Goal: Answer question/provide support: Share knowledge or assist other users

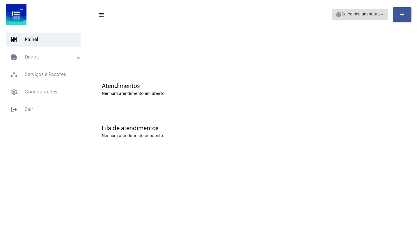
click at [379, 14] on span "Selecione um status" at bounding box center [361, 15] width 39 height 4
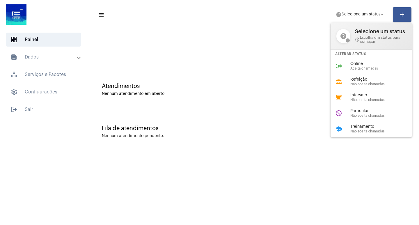
click at [306, 10] on div at bounding box center [209, 112] width 419 height 225
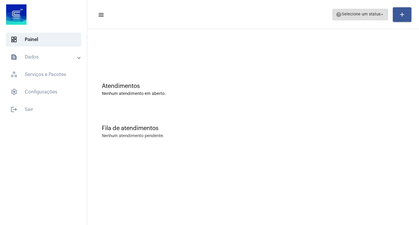
click at [379, 17] on span "help Selecione um status arrow_drop_down" at bounding box center [360, 14] width 49 height 10
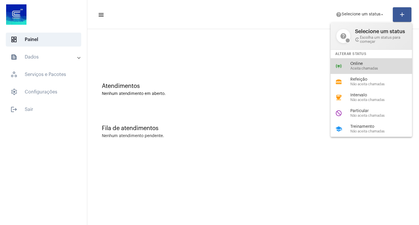
click at [369, 66] on span "Online" at bounding box center [383, 64] width 66 height 4
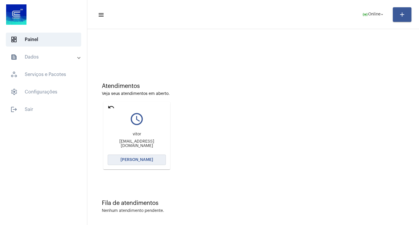
click at [134, 160] on span "[PERSON_NAME]" at bounding box center [136, 160] width 33 height 4
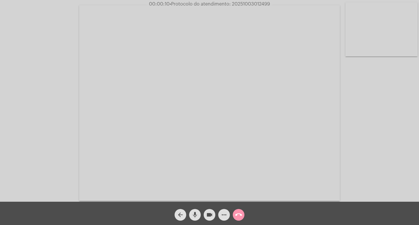
click at [196, 217] on mat-icon "mic" at bounding box center [194, 214] width 7 height 7
click at [196, 217] on mat-icon "mic_off" at bounding box center [194, 214] width 7 height 7
click at [196, 213] on mat-icon "mic" at bounding box center [194, 214] width 7 height 7
click at [196, 214] on mat-icon "mic_off" at bounding box center [194, 214] width 7 height 7
click at [192, 213] on mat-icon "mic" at bounding box center [194, 214] width 7 height 7
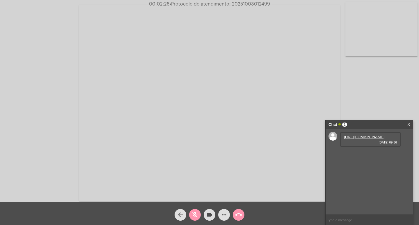
click at [368, 139] on link "https://neft-transfer-bucket.s3.amazonaws.com/temp-982d9d9c-7f7b-2b92-5a7b-fbac…" at bounding box center [364, 137] width 40 height 4
click at [357, 156] on link "https://neft-transfer-bucket.s3.amazonaws.com/temp-b7b6aa00-6572-5a5c-0d85-04b7…" at bounding box center [364, 153] width 40 height 4
click at [208, 213] on mat-icon "videocam" at bounding box center [209, 214] width 7 height 7
click at [208, 213] on mat-icon "videocam_off" at bounding box center [209, 214] width 7 height 7
click at [394, 102] on div "Acessando Câmera e Microfone..." at bounding box center [210, 102] width 418 height 202
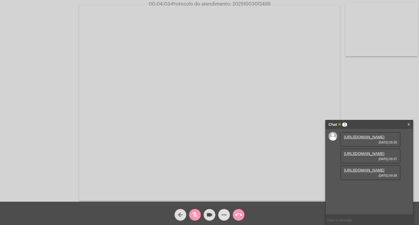
scroll to position [5, 0]
click at [369, 172] on link "https://neft-transfer-bucket.s3.amazonaws.com/temp-47e697ac-93d8-1ca1-4cc8-e2b4…" at bounding box center [364, 170] width 40 height 4
click at [194, 214] on mat-icon "mic_off" at bounding box center [194, 214] width 7 height 7
click at [207, 215] on mat-icon "videocam" at bounding box center [209, 214] width 7 height 7
click at [207, 215] on mat-icon "videocam_off" at bounding box center [209, 214] width 7 height 7
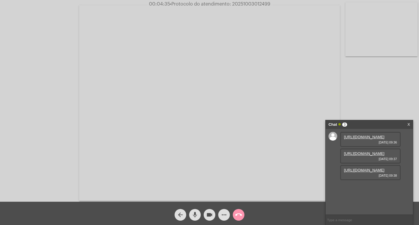
click at [208, 213] on mat-icon "videocam" at bounding box center [209, 214] width 7 height 7
click at [194, 215] on mat-icon "mic" at bounding box center [194, 214] width 7 height 7
click at [194, 215] on mat-icon "mic_off" at bounding box center [194, 214] width 7 height 7
click at [193, 215] on mat-icon "mic" at bounding box center [194, 214] width 7 height 7
click at [196, 216] on mat-icon "mic_off" at bounding box center [194, 214] width 7 height 7
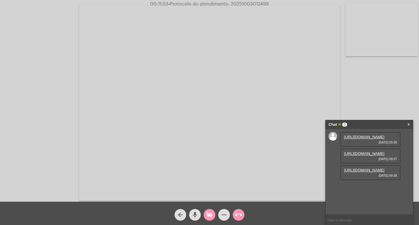
click at [205, 215] on button "videocam_off" at bounding box center [210, 215] width 12 height 12
click at [212, 215] on mat-icon "videocam" at bounding box center [209, 214] width 7 height 7
click at [194, 213] on mat-icon "mic" at bounding box center [194, 214] width 7 height 7
click at [239, 217] on mat-icon "call_end" at bounding box center [238, 214] width 7 height 7
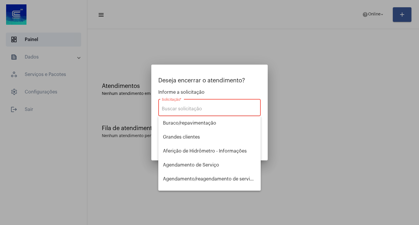
click at [213, 110] on input "Solicitação *" at bounding box center [209, 108] width 95 height 5
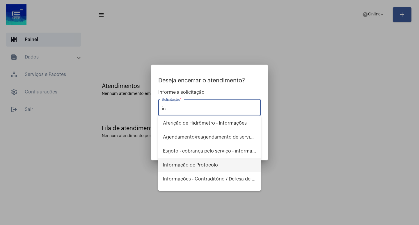
click at [207, 164] on span "Informação de Protocolo" at bounding box center [209, 165] width 93 height 14
type input "Informação de Protocolo"
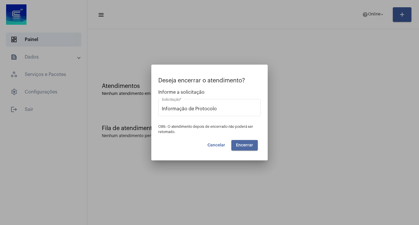
click at [246, 146] on span "Encerrar" at bounding box center [244, 145] width 17 height 4
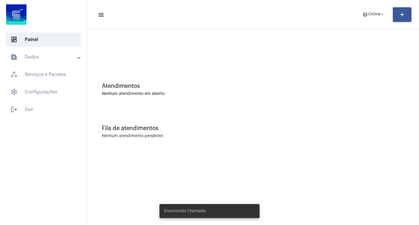
click at [70, 58] on mat-panel-title "text_snippet_outlined Dados" at bounding box center [43, 57] width 67 height 7
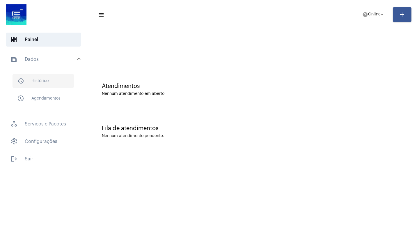
click at [57, 83] on span "history_outlined Histórico" at bounding box center [43, 81] width 61 height 14
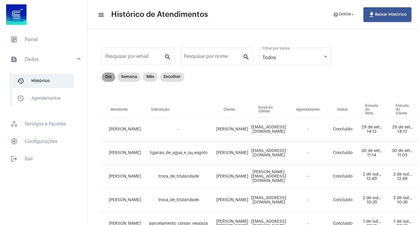
click at [105, 76] on mat-chip "Dia" at bounding box center [108, 76] width 13 height 9
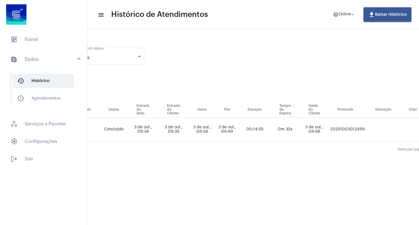
scroll to position [0, 203]
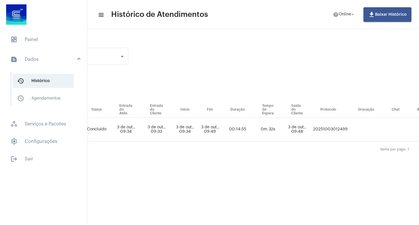
click at [346, 124] on td "20251003012499" at bounding box center [331, 130] width 38 height 24
click at [345, 128] on td "20251003012499" at bounding box center [331, 130] width 38 height 24
copy td "20251003012499"
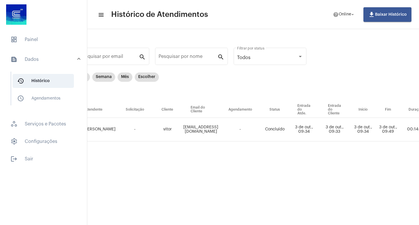
scroll to position [0, 0]
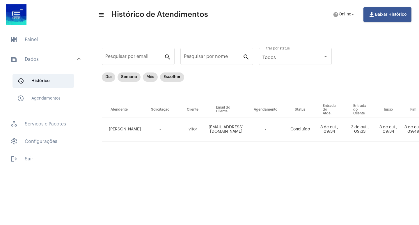
click at [79, 58] on span at bounding box center [79, 59] width 2 height 5
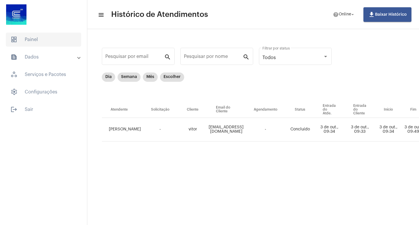
click at [45, 39] on span "dashboard Painel" at bounding box center [43, 40] width 75 height 14
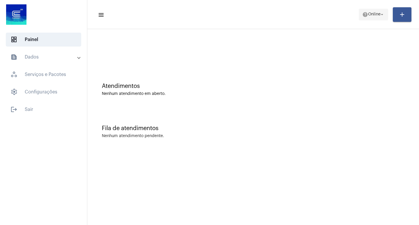
click at [368, 18] on span "help Online arrow_drop_down" at bounding box center [373, 14] width 22 height 10
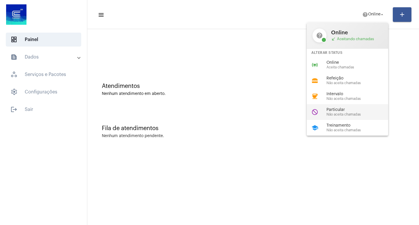
click at [347, 108] on span "Particular" at bounding box center [360, 110] width 66 height 4
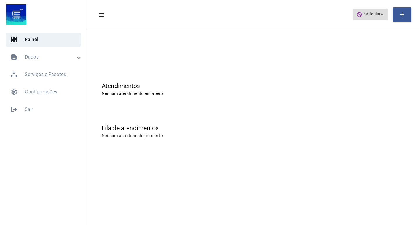
click at [366, 17] on span "do_not_disturb Particular arrow_drop_down" at bounding box center [370, 14] width 28 height 10
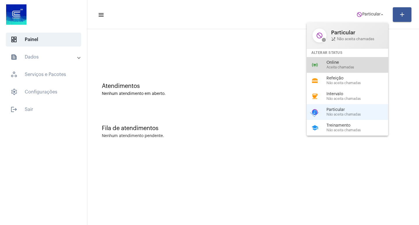
click at [337, 63] on span "Online" at bounding box center [360, 63] width 66 height 4
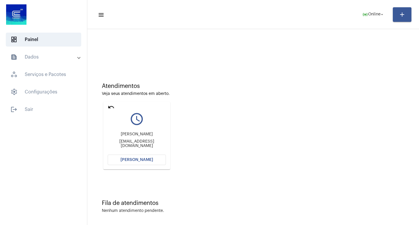
click at [141, 159] on span "[PERSON_NAME]" at bounding box center [136, 160] width 33 height 4
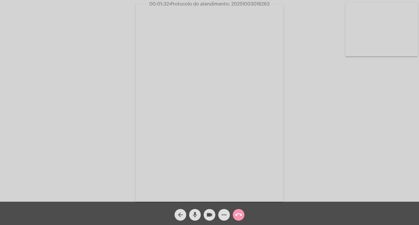
click at [212, 214] on mat-icon "videocam" at bounding box center [209, 214] width 7 height 7
click at [197, 214] on mat-icon "mic" at bounding box center [194, 214] width 7 height 7
click at [198, 213] on mat-icon "mic_off" at bounding box center [194, 214] width 7 height 7
click at [195, 215] on mat-icon "mic" at bounding box center [194, 214] width 7 height 7
click at [195, 213] on mat-icon "mic_off" at bounding box center [194, 214] width 7 height 7
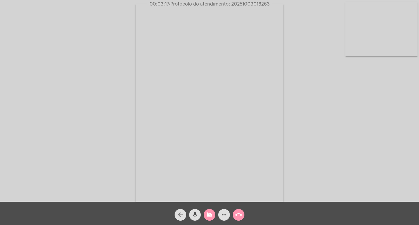
click at [199, 216] on button "mic" at bounding box center [195, 215] width 12 height 12
click at [196, 216] on mat-icon "mic_off" at bounding box center [194, 214] width 7 height 7
click at [207, 216] on mat-icon "videocam_off" at bounding box center [209, 214] width 7 height 7
click at [246, 3] on span "• Protocolo do atendimento: 20251003016263" at bounding box center [219, 4] width 101 height 5
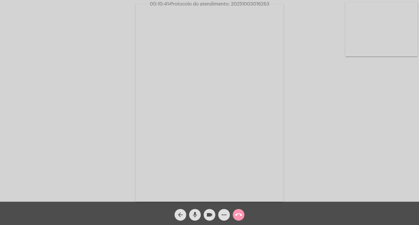
copy span "20251003016263"
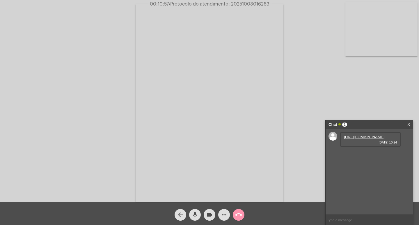
click at [363, 139] on link "https://neft-transfer-bucket.s3.amazonaws.com/temp-990c7e91-0d5e-edf3-9d1f-972b…" at bounding box center [364, 137] width 40 height 4
click at [196, 215] on mat-icon "mic" at bounding box center [194, 214] width 7 height 7
drag, startPoint x: 194, startPoint y: 213, endPoint x: 202, endPoint y: 213, distance: 7.6
click at [194, 213] on mat-icon "mic_off" at bounding box center [194, 214] width 7 height 7
click at [207, 214] on mat-icon "videocam" at bounding box center [209, 214] width 7 height 7
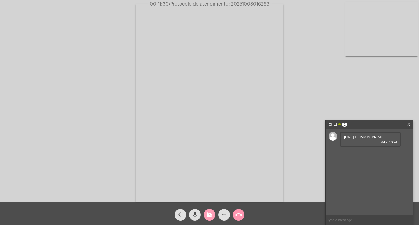
click at [207, 214] on mat-icon "videocam_off" at bounding box center [209, 214] width 7 height 7
click at [210, 215] on mat-icon "videocam" at bounding box center [209, 214] width 7 height 7
click at [195, 216] on mat-icon "mic" at bounding box center [194, 214] width 7 height 7
click at [194, 213] on mat-icon "mic_off" at bounding box center [194, 214] width 7 height 7
click at [194, 212] on mat-icon "mic" at bounding box center [194, 214] width 7 height 7
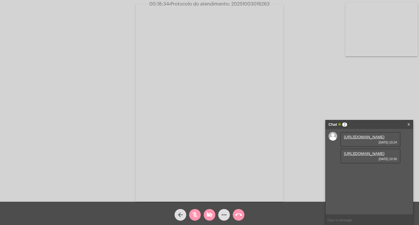
click at [191, 210] on button "mic_off" at bounding box center [195, 215] width 12 height 12
click at [211, 216] on mat-icon "videocam_off" at bounding box center [209, 214] width 7 height 7
click at [371, 156] on link "https://neft-transfer-bucket.s3.amazonaws.com/temp-242b9d18-8997-5614-f753-6cca…" at bounding box center [364, 153] width 40 height 4
click at [211, 215] on mat-icon "videocam" at bounding box center [209, 214] width 7 height 7
click at [195, 215] on mat-icon "mic" at bounding box center [194, 214] width 7 height 7
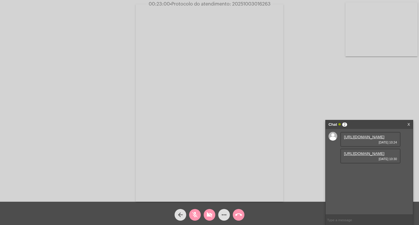
click at [195, 217] on mat-icon "mic_off" at bounding box center [194, 214] width 7 height 7
click at [208, 215] on mat-icon "videocam_off" at bounding box center [209, 214] width 7 height 7
click at [193, 213] on mat-icon "mic" at bounding box center [194, 214] width 7 height 7
click at [197, 212] on mat-icon "mic_off" at bounding box center [194, 214] width 7 height 7
click at [193, 212] on mat-icon "mic" at bounding box center [194, 214] width 7 height 7
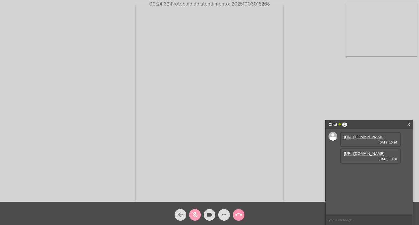
click at [196, 214] on mat-icon "mic_off" at bounding box center [194, 214] width 7 height 7
click at [194, 215] on mat-icon "mic" at bounding box center [194, 214] width 7 height 7
click at [194, 216] on mat-icon "mic_off" at bounding box center [194, 214] width 7 height 7
click at [196, 216] on mat-icon "mic" at bounding box center [194, 214] width 7 height 7
click at [292, 101] on div "Acessando Câmera e Microfone..." at bounding box center [210, 102] width 418 height 202
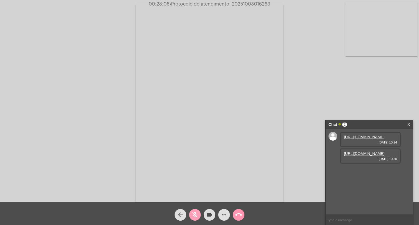
click at [196, 216] on mat-icon "mic_off" at bounding box center [194, 214] width 7 height 7
click at [196, 215] on mat-icon "mic" at bounding box center [194, 214] width 7 height 7
click at [196, 215] on mat-icon "mic_off" at bounding box center [194, 214] width 7 height 7
click at [192, 215] on mat-icon "mic" at bounding box center [194, 214] width 7 height 7
click at [193, 215] on mat-icon "mic_off" at bounding box center [194, 214] width 7 height 7
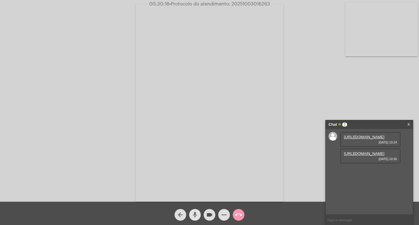
click at [198, 213] on mat-icon "mic" at bounding box center [194, 214] width 7 height 7
click at [209, 216] on mat-icon "videocam" at bounding box center [209, 214] width 7 height 7
click at [207, 214] on mat-icon "videocam_off" at bounding box center [209, 214] width 7 height 7
click at [371, 172] on link "https://neft-transfer-bucket.s3.amazonaws.com/temp-838afe70-7b26-1fa6-0248-d001…" at bounding box center [364, 170] width 40 height 4
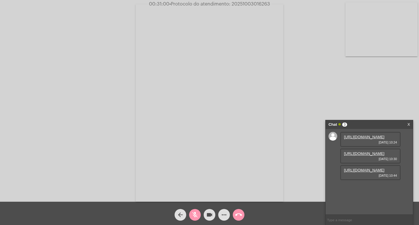
click at [196, 214] on mat-icon "mic_off" at bounding box center [194, 214] width 7 height 7
click at [208, 216] on mat-icon "videocam" at bounding box center [209, 214] width 7 height 7
click at [197, 215] on mat-icon "mic" at bounding box center [194, 214] width 7 height 7
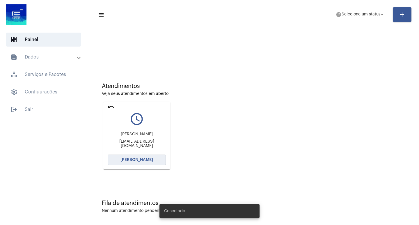
click at [143, 159] on span "[PERSON_NAME]" at bounding box center [136, 160] width 33 height 4
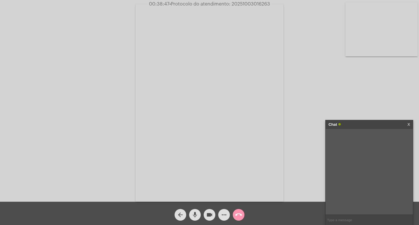
click at [208, 216] on mat-icon "videocam" at bounding box center [209, 214] width 7 height 7
click at [208, 216] on mat-icon "videocam_off" at bounding box center [209, 214] width 7 height 7
click at [236, 197] on video at bounding box center [210, 102] width 148 height 197
click at [140, 178] on video at bounding box center [98, 102] width 148 height 197
click at [196, 215] on mat-icon "mic" at bounding box center [194, 214] width 7 height 7
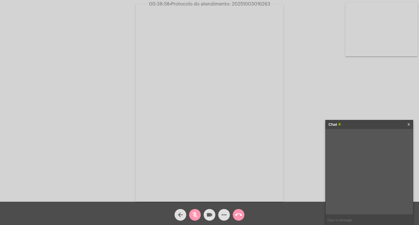
click at [208, 214] on mat-icon "videocam" at bounding box center [209, 214] width 7 height 7
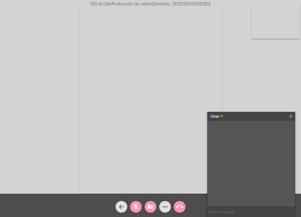
click at [135, 206] on mat-icon "mic_off" at bounding box center [135, 206] width 7 height 7
click at [136, 206] on mat-icon "mic" at bounding box center [135, 206] width 7 height 7
click at [136, 208] on mat-icon "mic_off" at bounding box center [135, 206] width 7 height 7
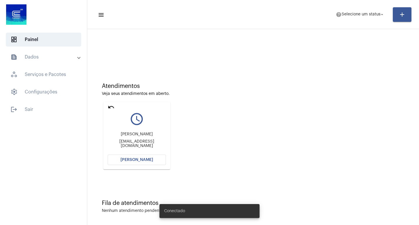
click at [147, 159] on span "[PERSON_NAME]" at bounding box center [136, 160] width 33 height 4
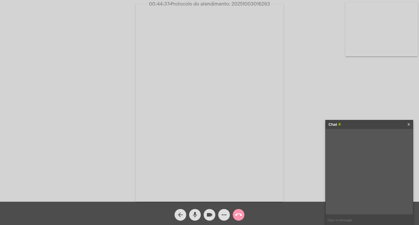
click at [196, 215] on mat-icon "mic" at bounding box center [194, 214] width 7 height 7
click at [368, 139] on link "[URL][DOMAIN_NAME]" at bounding box center [364, 137] width 40 height 4
click at [196, 217] on mat-icon "mic_off" at bounding box center [194, 214] width 7 height 7
click at [197, 215] on mat-icon "mic" at bounding box center [194, 214] width 7 height 7
click at [365, 156] on link "[URL][DOMAIN_NAME]" at bounding box center [364, 153] width 40 height 4
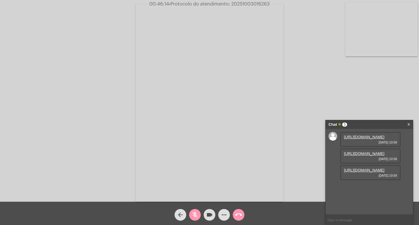
click at [357, 172] on link "[URL][DOMAIN_NAME]" at bounding box center [364, 170] width 40 height 4
click at [195, 214] on mat-icon "mic_off" at bounding box center [194, 214] width 7 height 7
click at [211, 214] on mat-icon "videocam" at bounding box center [209, 214] width 7 height 7
click at [194, 214] on mat-icon "mic" at bounding box center [194, 214] width 7 height 7
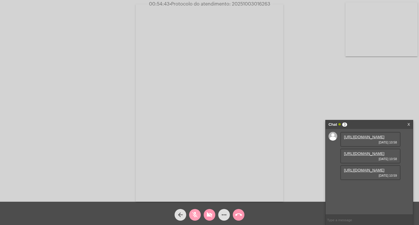
click at [194, 215] on mat-icon "mic_off" at bounding box center [194, 214] width 7 height 7
click at [194, 215] on mat-icon "mic" at bounding box center [194, 214] width 7 height 7
click at [195, 214] on mat-icon "mic_off" at bounding box center [194, 214] width 7 height 7
click at [209, 214] on mat-icon "videocam_off" at bounding box center [209, 214] width 7 height 7
click at [210, 214] on mat-icon "videocam" at bounding box center [209, 214] width 7 height 7
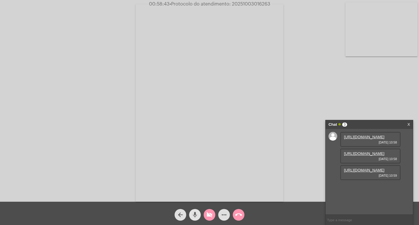
click at [196, 213] on mat-icon "mic" at bounding box center [194, 214] width 7 height 7
click at [196, 215] on mat-icon "mic_off" at bounding box center [194, 214] width 7 height 7
click at [197, 215] on mat-icon "mic" at bounding box center [194, 214] width 7 height 7
click at [197, 212] on mat-icon "mic_off" at bounding box center [194, 214] width 7 height 7
click at [210, 217] on mat-icon "videocam_off" at bounding box center [209, 214] width 7 height 7
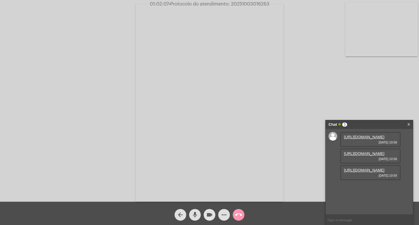
click at [207, 215] on mat-icon "videocam" at bounding box center [209, 214] width 7 height 7
click at [193, 210] on span "mic" at bounding box center [194, 215] width 7 height 12
click at [196, 213] on mat-icon "mic_off" at bounding box center [194, 214] width 7 height 7
click at [213, 216] on button "videocam_off" at bounding box center [210, 215] width 12 height 12
click at [208, 213] on mat-icon "videocam" at bounding box center [209, 214] width 7 height 7
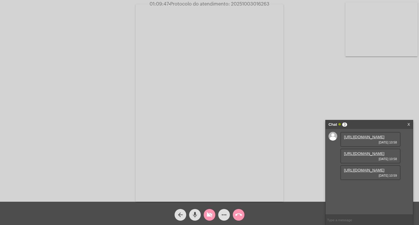
click at [197, 215] on mat-icon "mic" at bounding box center [194, 214] width 7 height 7
drag, startPoint x: 204, startPoint y: 219, endPoint x: 197, endPoint y: 213, distance: 9.3
click at [203, 217] on div "videocam_off" at bounding box center [209, 213] width 15 height 15
click at [194, 213] on mat-icon "mic_off" at bounding box center [194, 214] width 7 height 7
click at [206, 213] on mat-icon "videocam" at bounding box center [209, 214] width 7 height 7
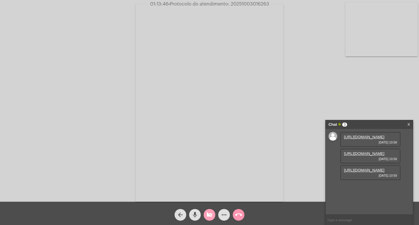
click at [209, 217] on mat-icon "videocam_off" at bounding box center [209, 214] width 7 height 7
click at [208, 217] on mat-icon "videocam" at bounding box center [209, 214] width 7 height 7
click at [196, 218] on mat-icon "mic" at bounding box center [194, 214] width 7 height 7
click at [196, 214] on mat-icon "mic_off" at bounding box center [194, 214] width 7 height 7
click at [208, 215] on mat-icon "videocam_off" at bounding box center [209, 214] width 7 height 7
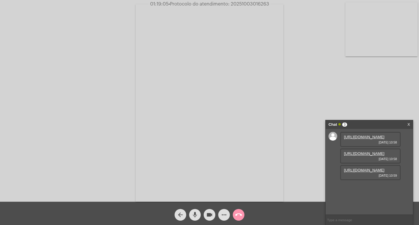
click at [252, 1] on span "01:19:05 • Protocolo do atendimento: 20251003016263" at bounding box center [210, 4] width 124 height 6
copy span "20251003016263"
click at [345, 221] on input "text" at bounding box center [369, 220] width 87 height 10
paste input "20251003016263"
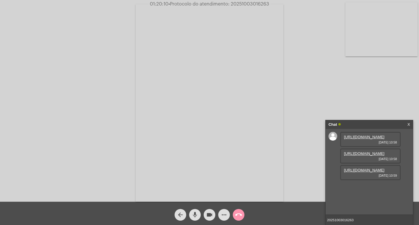
type input "20251003016263"
click at [210, 214] on mat-icon "videocam" at bounding box center [209, 214] width 7 height 7
click at [197, 214] on mat-icon "mic" at bounding box center [194, 214] width 7 height 7
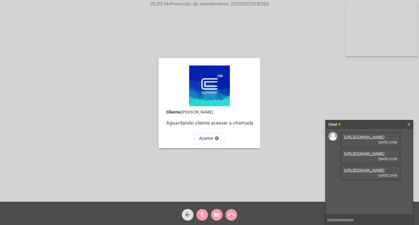
click at [234, 216] on mat-icon "call_end" at bounding box center [231, 214] width 7 height 7
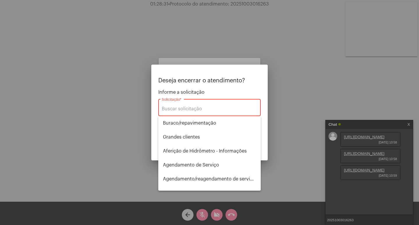
click at [221, 106] on div "Solicitação *" at bounding box center [209, 107] width 95 height 18
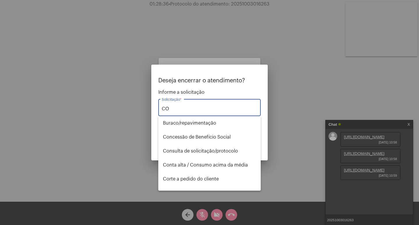
type input "C"
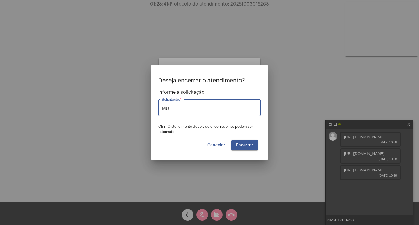
type input "M"
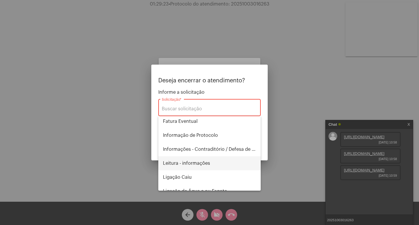
scroll to position [262, 0]
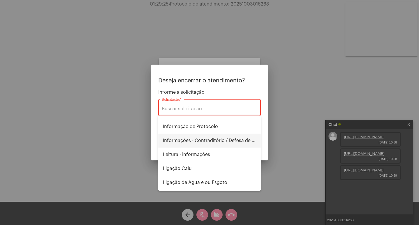
click at [230, 140] on span "Informações - Contraditório / Defesa de infração" at bounding box center [209, 141] width 93 height 14
type input "Informações - Contraditório / Defesa de infração"
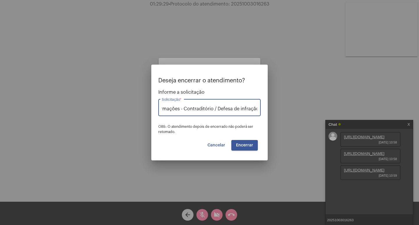
scroll to position [0, 0]
click at [244, 146] on span "Encerrar" at bounding box center [244, 145] width 17 height 4
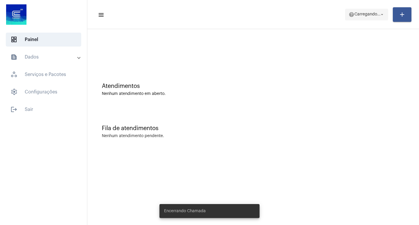
click at [380, 17] on mat-icon "arrow_drop_down" at bounding box center [381, 14] width 5 height 5
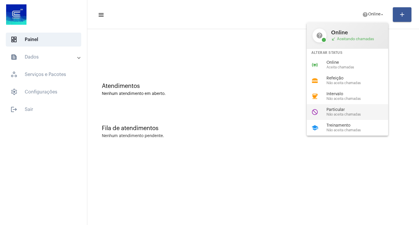
click at [344, 109] on span "Particular" at bounding box center [360, 110] width 66 height 4
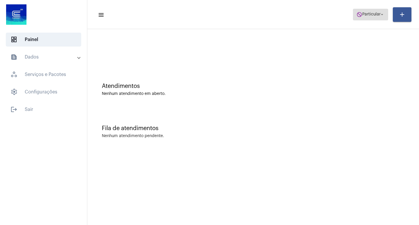
click at [379, 15] on span "Particular" at bounding box center [371, 15] width 18 height 4
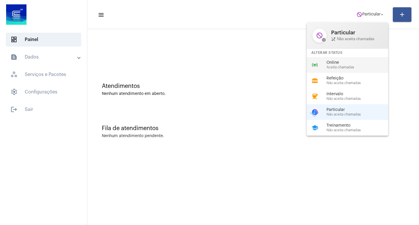
click at [348, 65] on div "Online Aceita chamadas" at bounding box center [360, 65] width 66 height 9
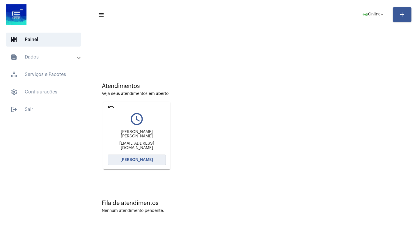
click at [150, 158] on span "[PERSON_NAME]" at bounding box center [136, 160] width 33 height 4
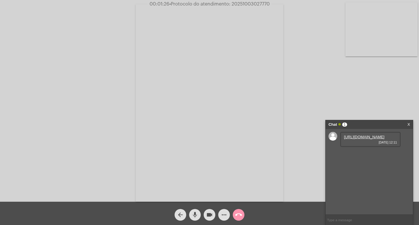
click at [366, 138] on link "[URL][DOMAIN_NAME]" at bounding box center [364, 137] width 40 height 4
click at [211, 216] on mat-icon "videocam" at bounding box center [209, 214] width 7 height 7
click at [194, 212] on mat-icon "mic" at bounding box center [194, 214] width 7 height 7
click at [238, 214] on mat-icon "call_end" at bounding box center [238, 214] width 7 height 7
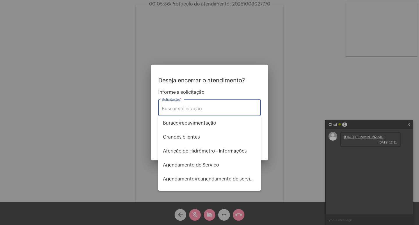
click at [218, 108] on input "Solicitação *" at bounding box center [209, 108] width 95 height 5
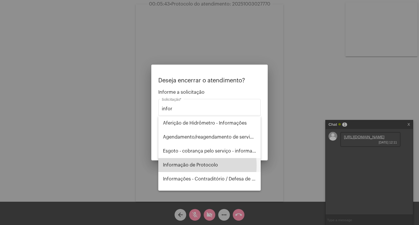
click at [184, 166] on span "Informação de Protocolo" at bounding box center [209, 165] width 93 height 14
type input "Informação de Protocolo"
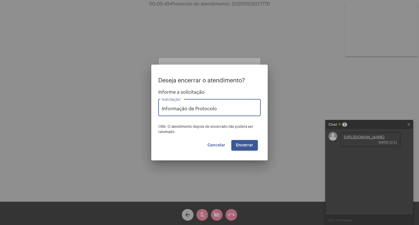
click at [246, 145] on span "Encerrar" at bounding box center [244, 145] width 17 height 4
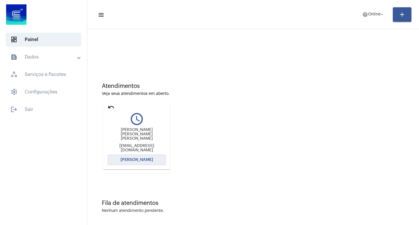
click at [141, 159] on span "[PERSON_NAME]" at bounding box center [136, 160] width 33 height 4
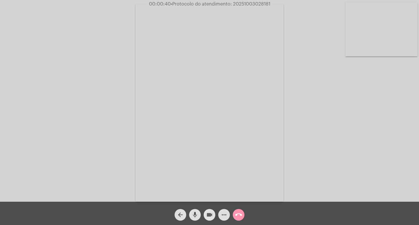
click at [212, 216] on mat-icon "videocam" at bounding box center [209, 214] width 7 height 7
click at [193, 214] on mat-icon "mic" at bounding box center [194, 214] width 7 height 7
click at [195, 215] on mat-icon "mic_off" at bounding box center [194, 214] width 7 height 7
click at [205, 214] on button "videocam_off" at bounding box center [210, 215] width 12 height 12
click at [205, 215] on button "videocam" at bounding box center [210, 215] width 12 height 12
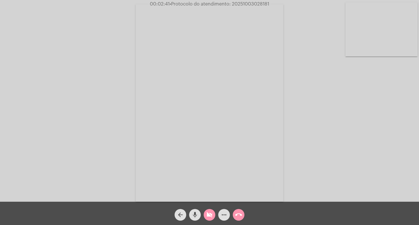
click at [194, 216] on mat-icon "mic" at bounding box center [194, 214] width 7 height 7
click at [208, 215] on mat-icon "videocam_off" at bounding box center [209, 214] width 7 height 7
click at [197, 215] on mat-icon "mic_off" at bounding box center [194, 214] width 7 height 7
click at [195, 213] on mat-icon "mic" at bounding box center [194, 214] width 7 height 7
click at [195, 213] on mat-icon "mic_off" at bounding box center [194, 214] width 7 height 7
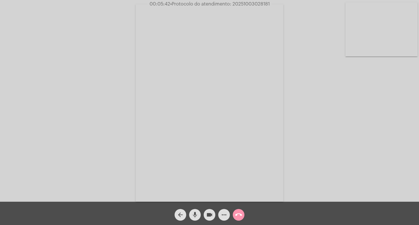
click at [195, 213] on mat-icon "mic" at bounding box center [194, 214] width 7 height 7
click at [194, 217] on mat-icon "mic_off" at bounding box center [194, 214] width 7 height 7
click at [194, 217] on mat-icon "mic" at bounding box center [194, 214] width 7 height 7
click at [194, 217] on mat-icon "mic_off" at bounding box center [194, 214] width 7 height 7
click at [194, 217] on mat-icon "mic" at bounding box center [194, 214] width 7 height 7
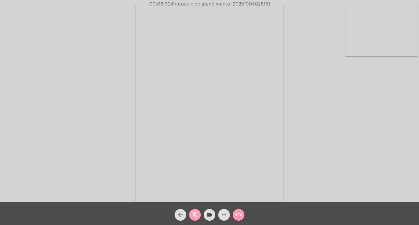
click at [194, 217] on mat-icon "mic_off" at bounding box center [194, 214] width 7 height 7
click at [194, 217] on mat-icon "mic" at bounding box center [194, 214] width 7 height 7
click at [194, 217] on mat-icon "mic_off" at bounding box center [194, 214] width 7 height 7
click at [194, 216] on mat-icon "mic" at bounding box center [194, 214] width 7 height 7
click at [196, 217] on mat-icon "mic_off" at bounding box center [194, 214] width 7 height 7
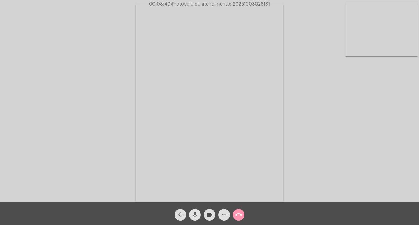
click at [192, 215] on mat-icon "mic" at bounding box center [194, 214] width 7 height 7
click at [197, 214] on mat-icon "mic_off" at bounding box center [194, 214] width 7 height 7
click at [197, 214] on mat-icon "mic" at bounding box center [194, 214] width 7 height 7
click at [197, 214] on mat-icon "mic_off" at bounding box center [194, 214] width 7 height 7
click at [196, 215] on mat-icon "mic" at bounding box center [194, 214] width 7 height 7
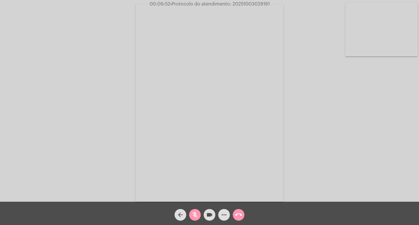
click at [196, 215] on mat-icon "mic_off" at bounding box center [194, 214] width 7 height 7
click at [195, 216] on mat-icon "mic" at bounding box center [194, 214] width 7 height 7
click at [195, 214] on mat-icon "mic_off" at bounding box center [194, 214] width 7 height 7
click at [195, 214] on mat-icon "mic" at bounding box center [194, 214] width 7 height 7
click at [194, 215] on mat-icon "mic_off" at bounding box center [194, 214] width 7 height 7
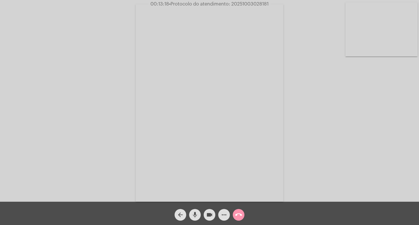
click at [196, 213] on mat-icon "mic" at bounding box center [194, 214] width 7 height 7
click at [196, 215] on mat-icon "mic_off" at bounding box center [194, 214] width 7 height 7
click at [242, 4] on span "• Protocolo do atendimento: 20251003028181" at bounding box center [219, 4] width 100 height 5
copy span "20251003028181"
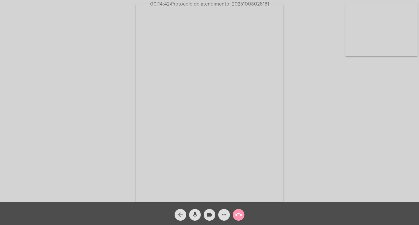
click at [316, 103] on div "Acessando Câmera e Microfone..." at bounding box center [210, 102] width 418 height 202
click at [210, 217] on mat-icon "videocam" at bounding box center [209, 214] width 7 height 7
click at [193, 216] on mat-icon "mic" at bounding box center [194, 214] width 7 height 7
click at [209, 214] on mat-icon "videocam_off" at bounding box center [209, 214] width 7 height 7
click at [190, 214] on button "mic_off" at bounding box center [195, 215] width 12 height 12
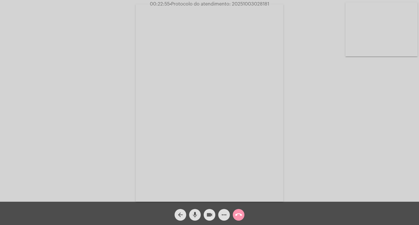
click at [208, 214] on mat-icon "videocam" at bounding box center [209, 214] width 7 height 7
click at [209, 214] on mat-icon "videocam_off" at bounding box center [209, 214] width 7 height 7
click at [209, 214] on mat-icon "videocam" at bounding box center [209, 214] width 7 height 7
click at [190, 214] on button "mic" at bounding box center [195, 215] width 12 height 12
click at [207, 214] on mat-icon "videocam_off" at bounding box center [209, 214] width 7 height 7
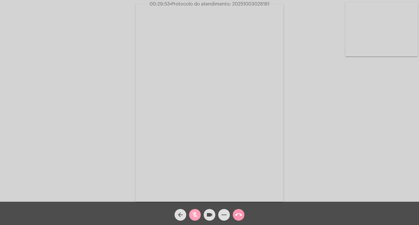
click at [193, 215] on mat-icon "mic_off" at bounding box center [194, 214] width 7 height 7
click at [238, 3] on span "• Protocolo do atendimento: 20251003028181" at bounding box center [220, 4] width 100 height 5
copy span "20251003028181"
click at [110, 28] on div "Acessando Câmera e Microfone..." at bounding box center [210, 102] width 418 height 202
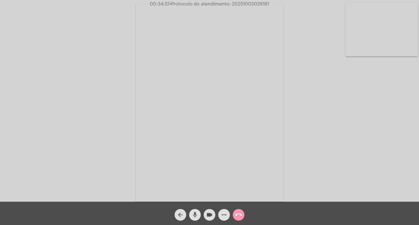
click at [208, 213] on mat-icon "videocam" at bounding box center [209, 214] width 7 height 7
click at [194, 214] on mat-icon "mic" at bounding box center [194, 214] width 7 height 7
click at [237, 215] on mat-icon "call_end" at bounding box center [238, 214] width 7 height 7
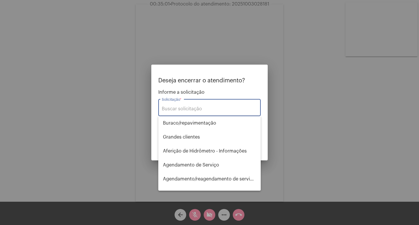
click at [210, 107] on input "Solicitação *" at bounding box center [209, 108] width 95 height 5
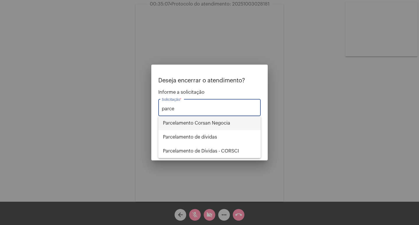
click at [200, 124] on span "Parcelamento Corsan Negocia" at bounding box center [209, 123] width 93 height 14
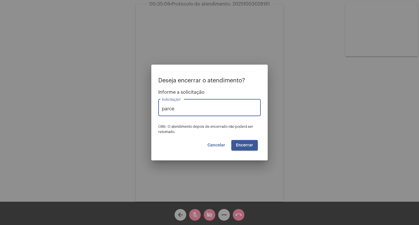
type input "Parcelamento Corsan Negocia"
click at [241, 145] on span "Encerrar" at bounding box center [244, 145] width 17 height 4
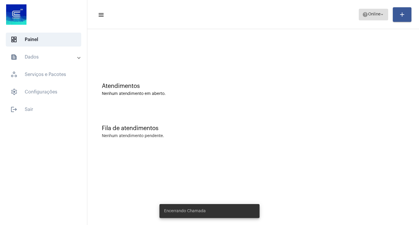
click at [379, 14] on span "Online" at bounding box center [374, 15] width 13 height 4
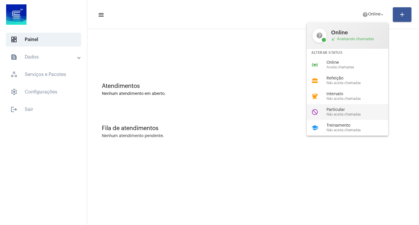
click at [344, 109] on span "Particular" at bounding box center [360, 110] width 66 height 4
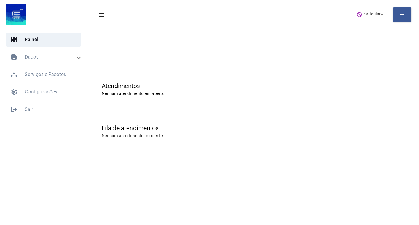
click at [50, 60] on mat-panel-title "text_snippet_outlined Dados" at bounding box center [43, 57] width 67 height 7
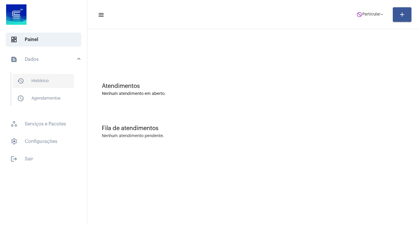
click at [53, 81] on span "history_outlined Histórico" at bounding box center [43, 81] width 61 height 14
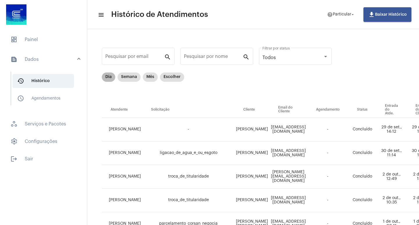
click at [109, 78] on mat-chip "Dia" at bounding box center [108, 76] width 13 height 9
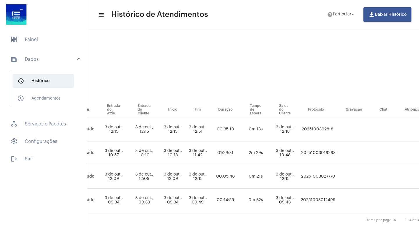
scroll to position [0, 288]
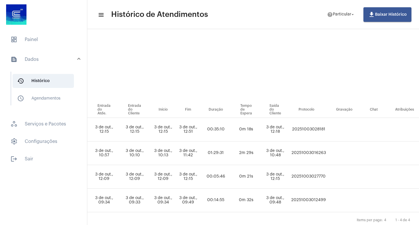
click at [327, 127] on td "20251003028181" at bounding box center [309, 130] width 38 height 24
copy td "20251003028181"
click at [351, 17] on mat-icon "arrow_drop_down" at bounding box center [352, 14] width 5 height 5
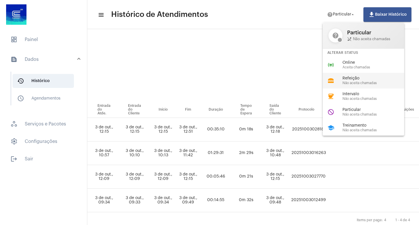
click at [352, 79] on span "Refeição" at bounding box center [376, 78] width 66 height 4
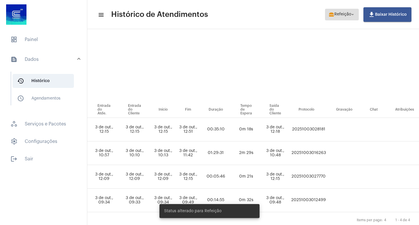
click at [347, 15] on span "Refeição" at bounding box center [342, 15] width 17 height 4
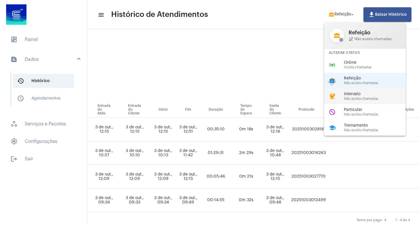
click at [365, 99] on span "Não aceita chamadas" at bounding box center [377, 99] width 66 height 4
